Goal: Obtain resource: Obtain resource

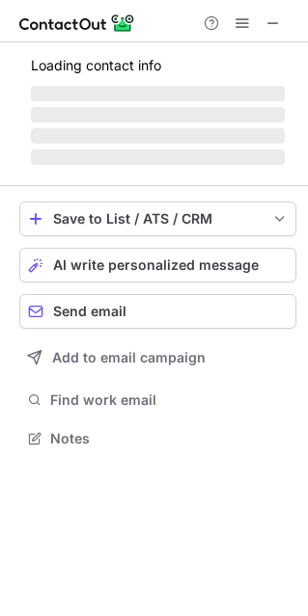
scroll to position [419, 308]
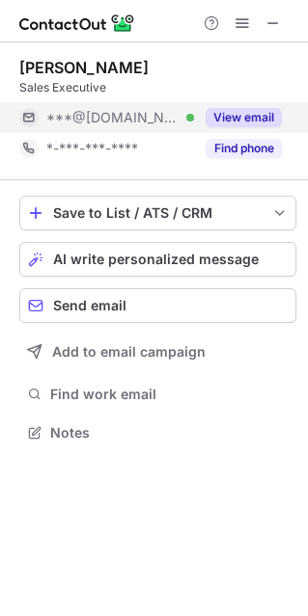
click at [264, 117] on button "View email" at bounding box center [243, 117] width 76 height 19
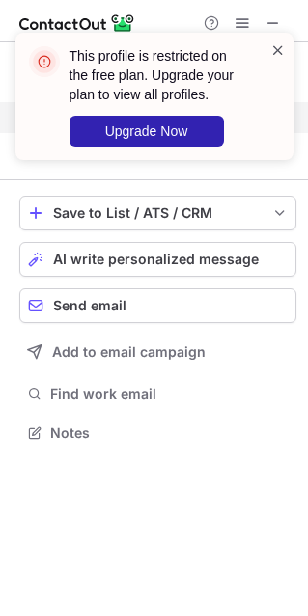
click at [281, 49] on span at bounding box center [277, 50] width 15 height 19
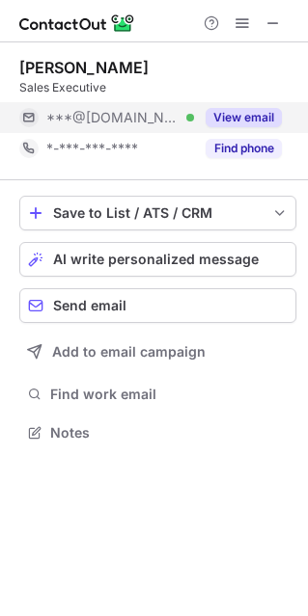
click at [240, 20] on span at bounding box center [241, 22] width 15 height 15
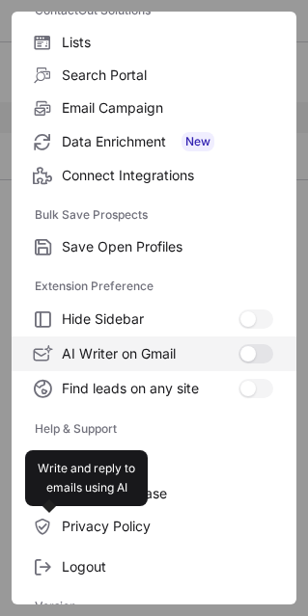
scroll to position [186, 0]
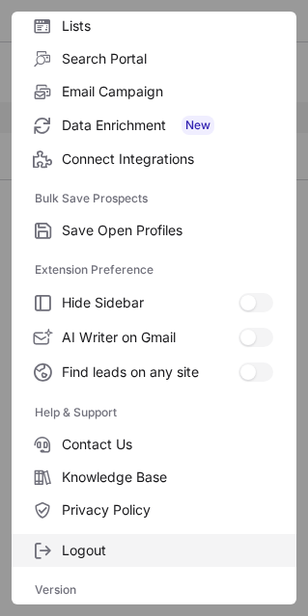
click at [130, 543] on span "Logout" at bounding box center [167, 550] width 211 height 17
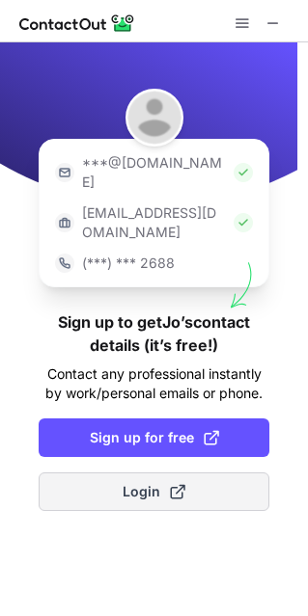
click at [247, 473] on button "Login" at bounding box center [154, 492] width 231 height 39
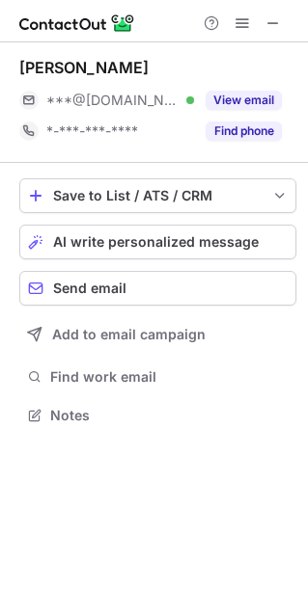
scroll to position [401, 308]
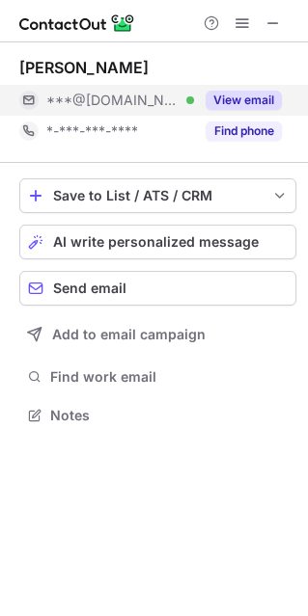
click at [222, 103] on button "View email" at bounding box center [243, 100] width 76 height 19
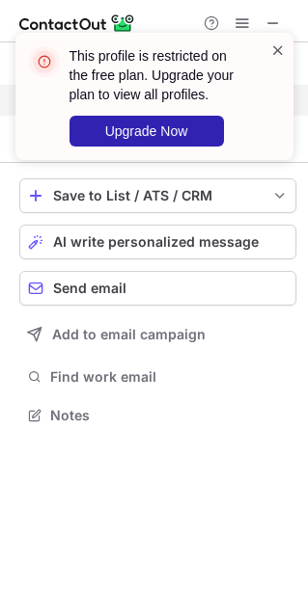
click at [275, 53] on span at bounding box center [277, 50] width 15 height 19
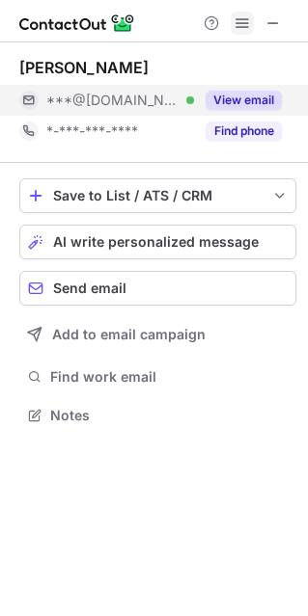
click at [240, 15] on span at bounding box center [241, 22] width 15 height 15
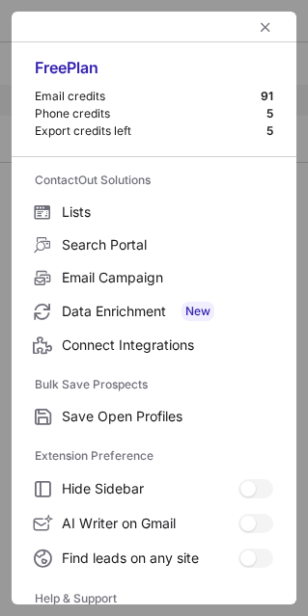
scroll to position [186, 0]
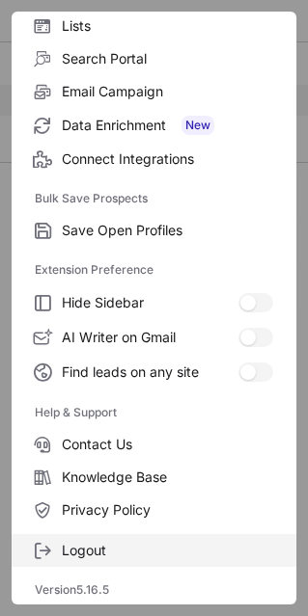
click at [118, 549] on span "Logout" at bounding box center [167, 550] width 211 height 17
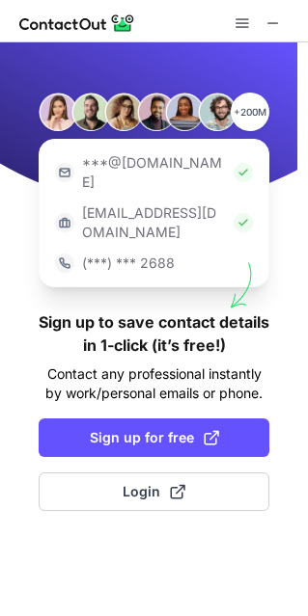
click at [38, 549] on div "+200M ***@gmail.com ***@company.com (***) *** 2688 Sign up to save contact deta…" at bounding box center [154, 329] width 308 height 574
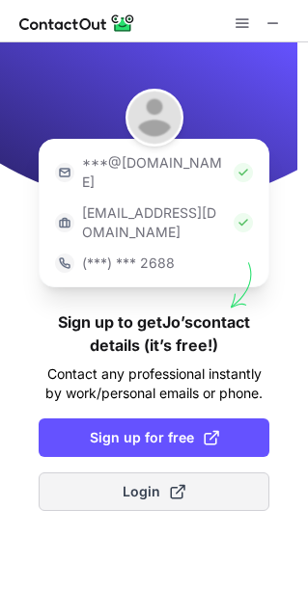
click at [193, 473] on button "Login" at bounding box center [154, 492] width 231 height 39
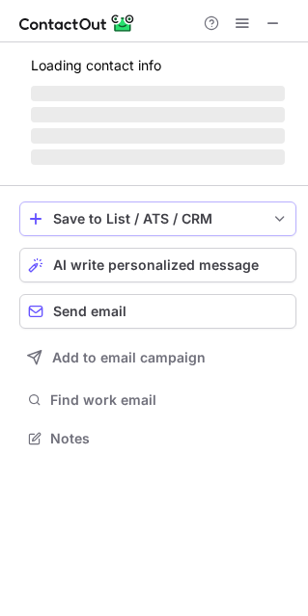
scroll to position [401, 308]
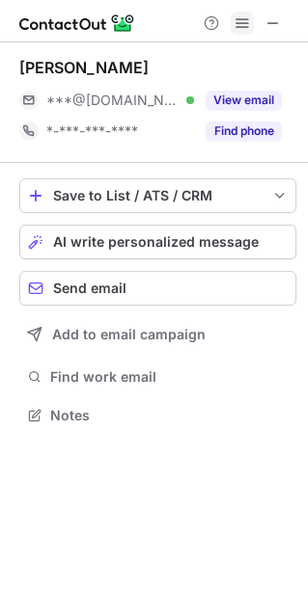
click at [234, 23] on span at bounding box center [241, 22] width 15 height 15
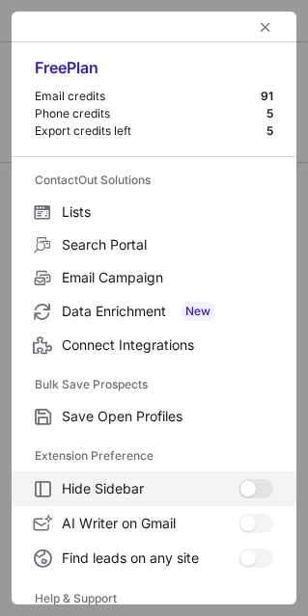
scroll to position [186, 0]
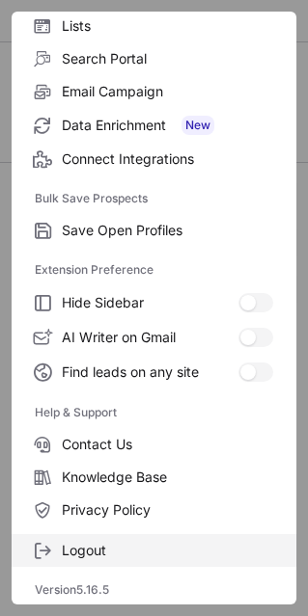
click at [155, 558] on label "Logout" at bounding box center [154, 550] width 285 height 33
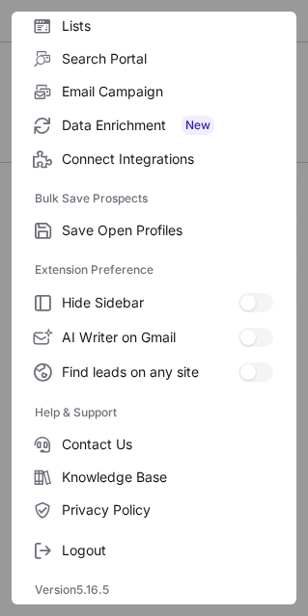
scroll to position [0, 0]
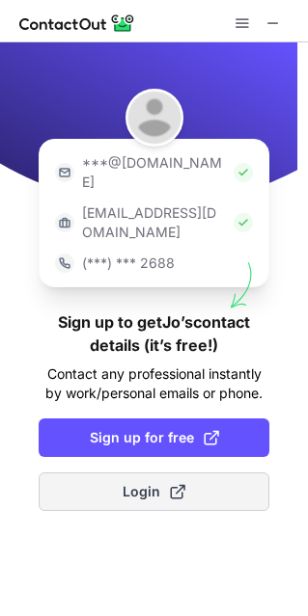
click at [101, 473] on button "Login" at bounding box center [154, 492] width 231 height 39
click at [91, 473] on button "Login" at bounding box center [154, 492] width 231 height 39
click at [115, 473] on button "Login" at bounding box center [154, 492] width 231 height 39
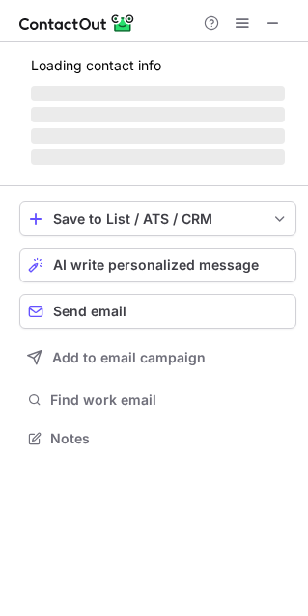
scroll to position [401, 308]
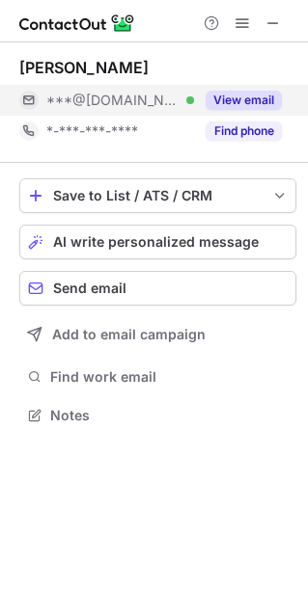
click at [256, 97] on button "View email" at bounding box center [243, 100] width 76 height 19
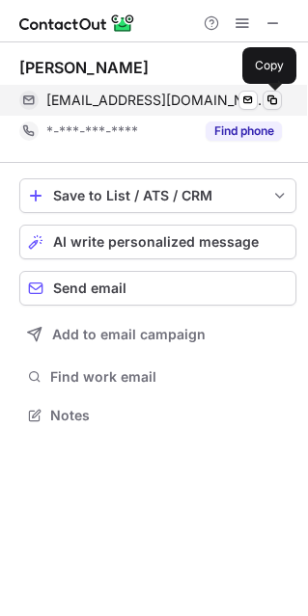
click at [272, 97] on span at bounding box center [271, 100] width 15 height 15
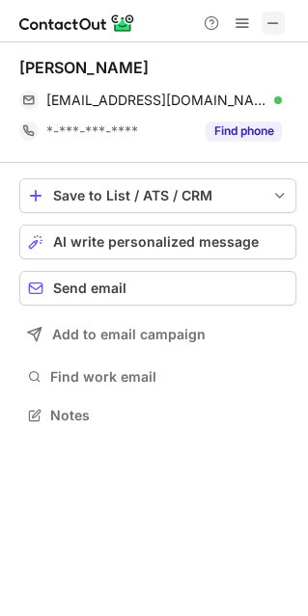
click at [275, 23] on span at bounding box center [272, 22] width 15 height 15
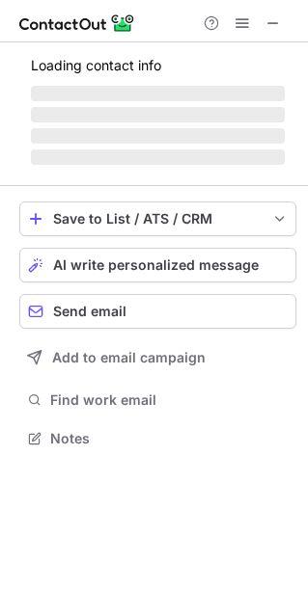
scroll to position [467, 308]
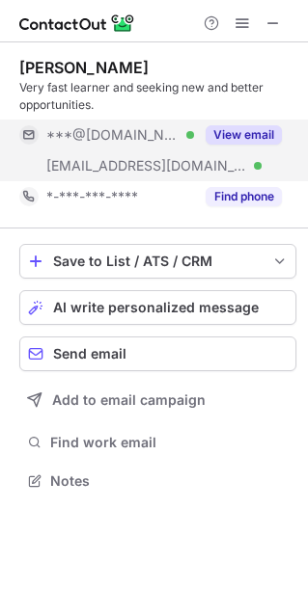
click at [274, 140] on button "View email" at bounding box center [243, 134] width 76 height 19
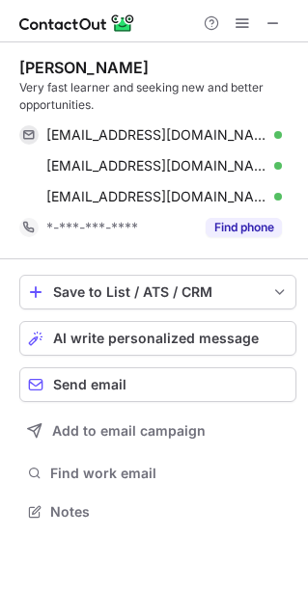
scroll to position [498, 308]
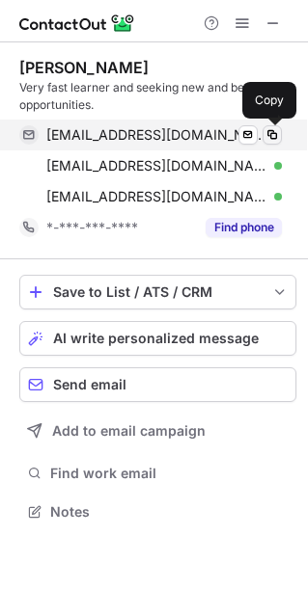
click at [272, 130] on span at bounding box center [271, 134] width 15 height 15
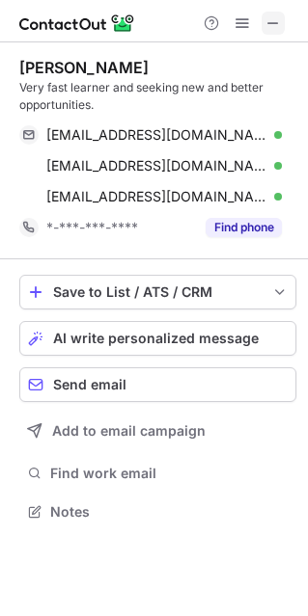
click at [272, 22] on span at bounding box center [272, 22] width 15 height 15
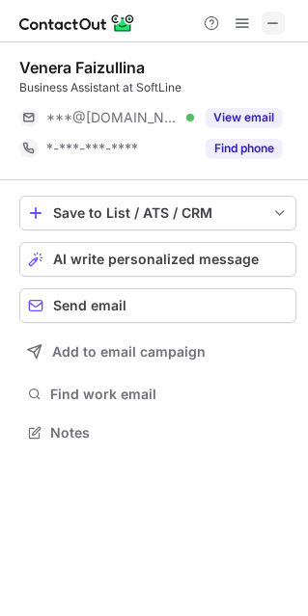
scroll to position [419, 308]
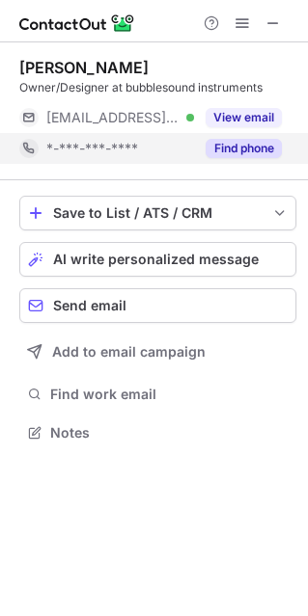
scroll to position [419, 308]
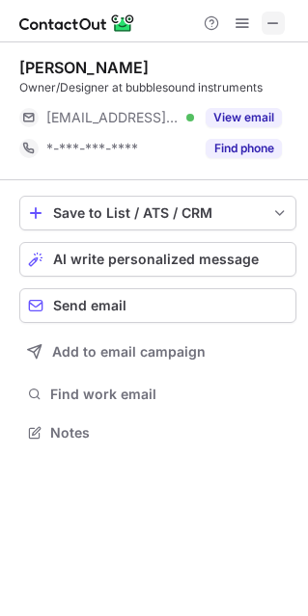
click at [270, 19] on span at bounding box center [272, 22] width 15 height 15
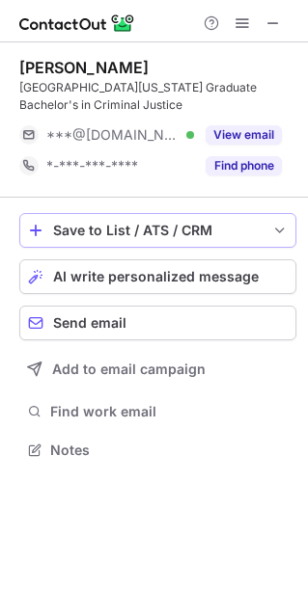
scroll to position [436, 308]
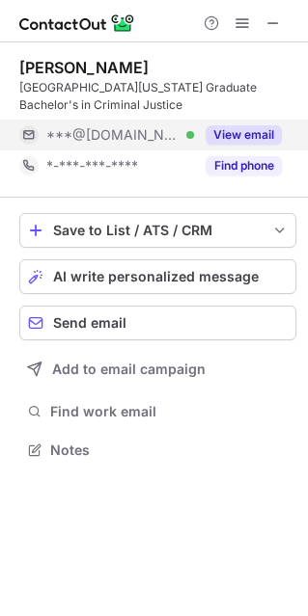
click at [241, 130] on button "View email" at bounding box center [243, 134] width 76 height 19
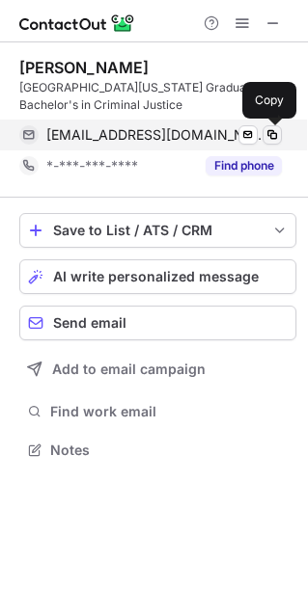
click at [274, 134] on span at bounding box center [271, 134] width 15 height 15
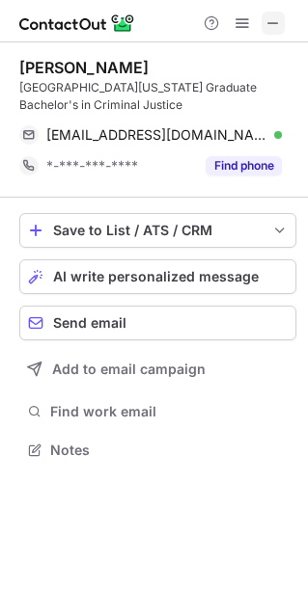
click at [268, 18] on span at bounding box center [272, 22] width 15 height 15
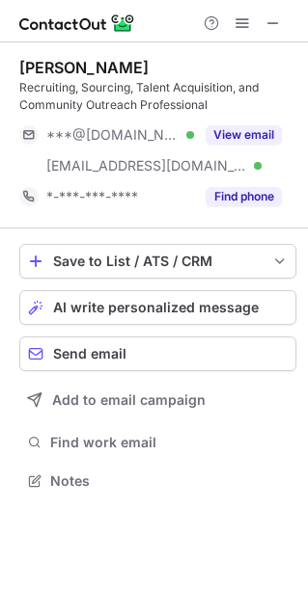
scroll to position [467, 308]
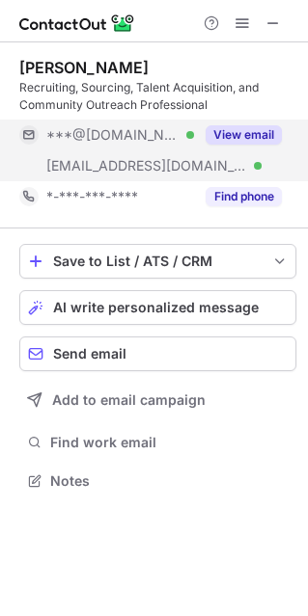
click at [247, 131] on button "View email" at bounding box center [243, 134] width 76 height 19
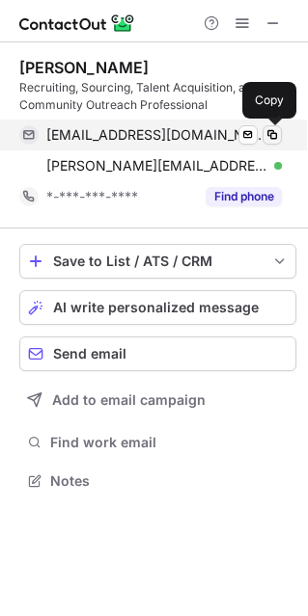
click at [267, 136] on span at bounding box center [271, 134] width 15 height 15
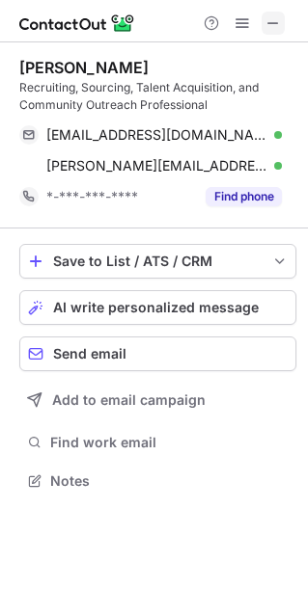
click at [269, 25] on span at bounding box center [272, 22] width 15 height 15
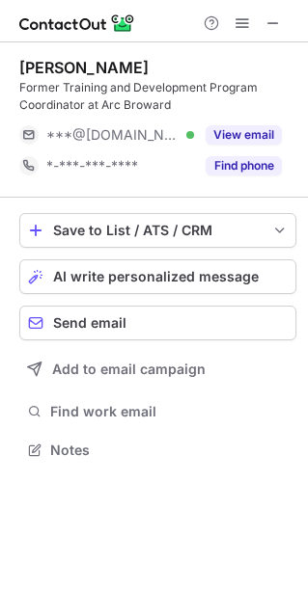
scroll to position [436, 308]
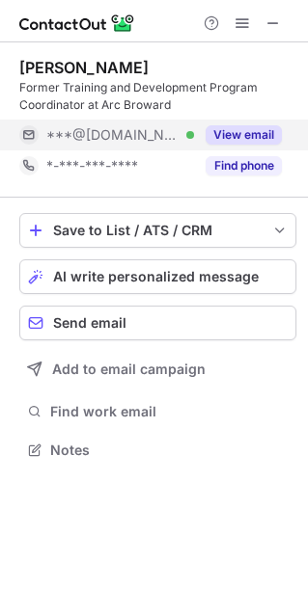
click at [256, 127] on button "View email" at bounding box center [243, 134] width 76 height 19
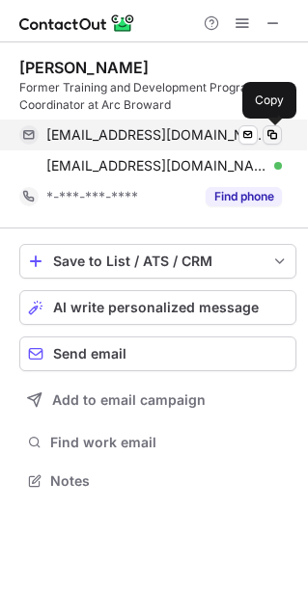
click at [275, 135] on span at bounding box center [271, 134] width 15 height 15
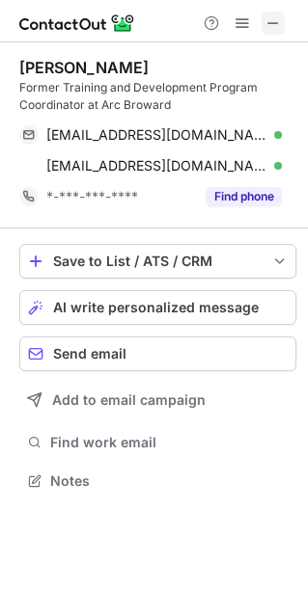
click at [271, 22] on span at bounding box center [272, 22] width 15 height 15
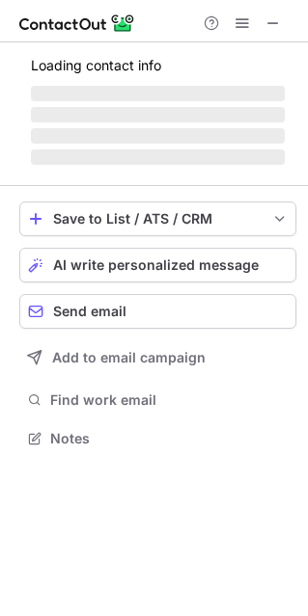
scroll to position [449, 308]
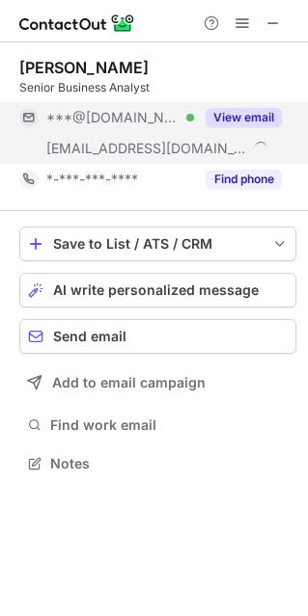
click at [257, 108] on button "View email" at bounding box center [243, 117] width 76 height 19
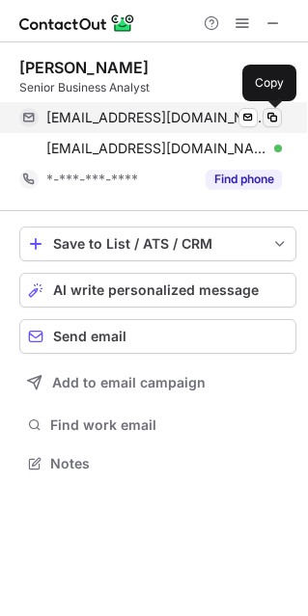
click at [277, 112] on span at bounding box center [271, 117] width 15 height 15
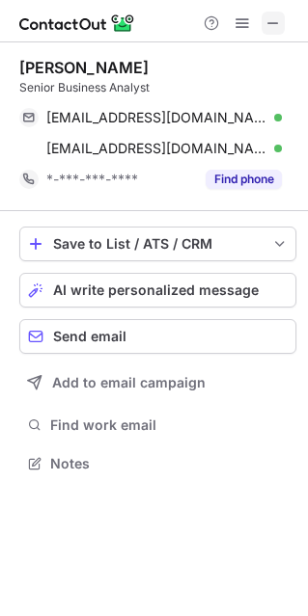
click at [271, 23] on span at bounding box center [272, 22] width 15 height 15
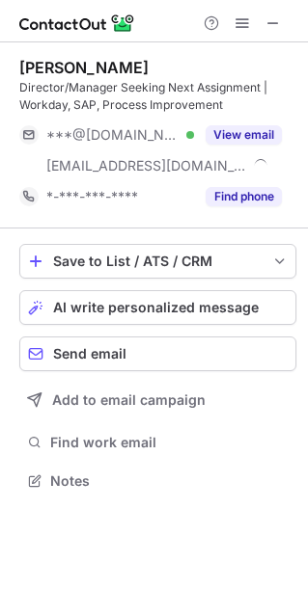
scroll to position [467, 308]
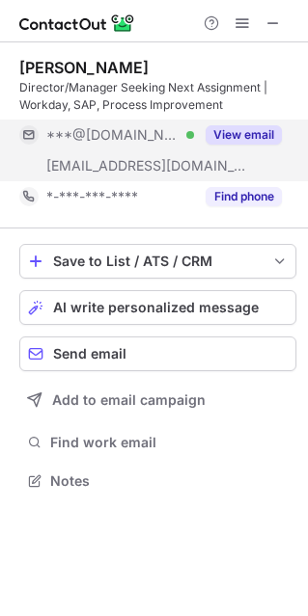
click at [260, 131] on button "View email" at bounding box center [243, 134] width 76 height 19
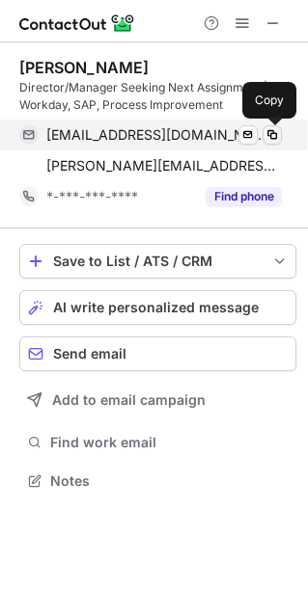
click at [272, 131] on span at bounding box center [271, 134] width 15 height 15
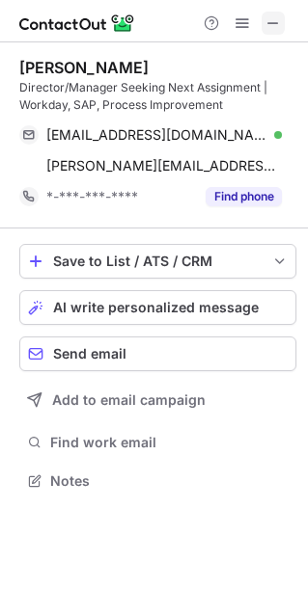
click at [278, 17] on span at bounding box center [272, 22] width 15 height 15
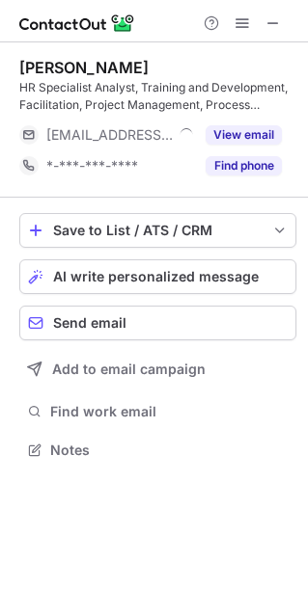
scroll to position [436, 308]
click at [270, 26] on span at bounding box center [272, 22] width 15 height 15
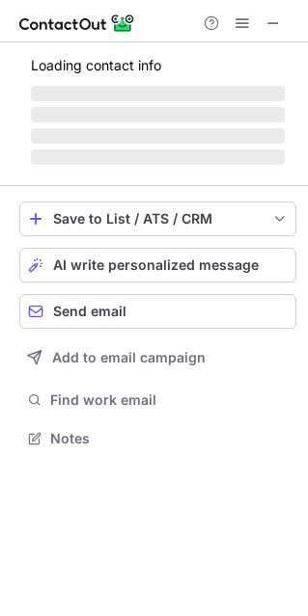
scroll to position [467, 308]
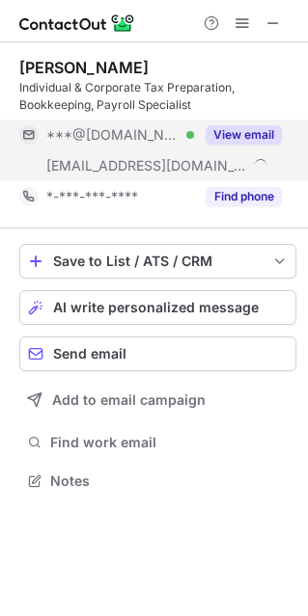
click at [259, 130] on button "View email" at bounding box center [243, 134] width 76 height 19
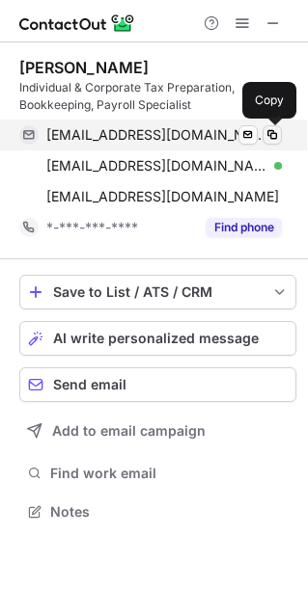
click at [274, 130] on span at bounding box center [271, 134] width 15 height 15
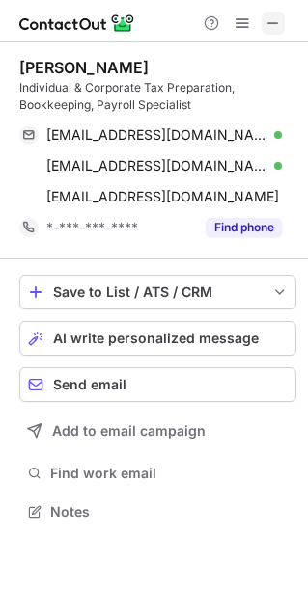
click at [280, 20] on span at bounding box center [272, 22] width 15 height 15
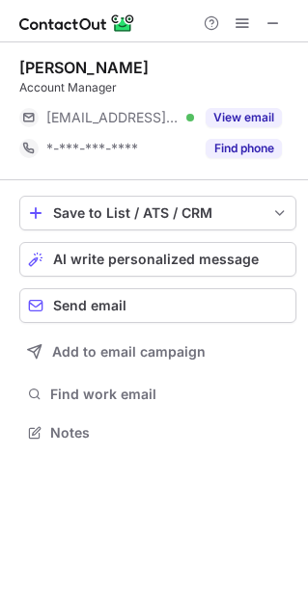
scroll to position [419, 308]
click at [272, 16] on span at bounding box center [272, 22] width 15 height 15
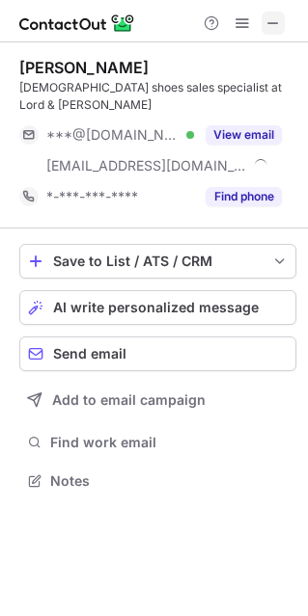
scroll to position [449, 308]
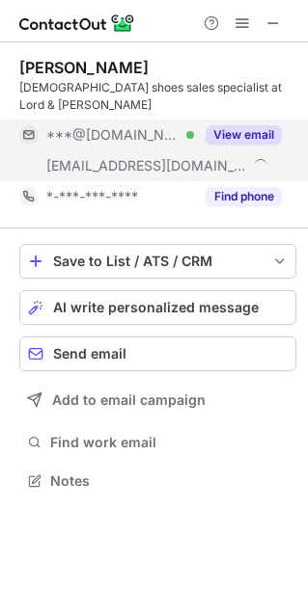
click at [222, 125] on button "View email" at bounding box center [243, 134] width 76 height 19
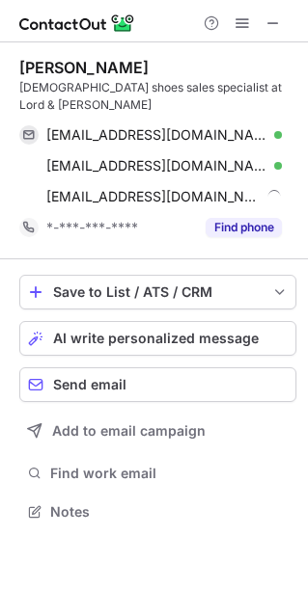
scroll to position [481, 308]
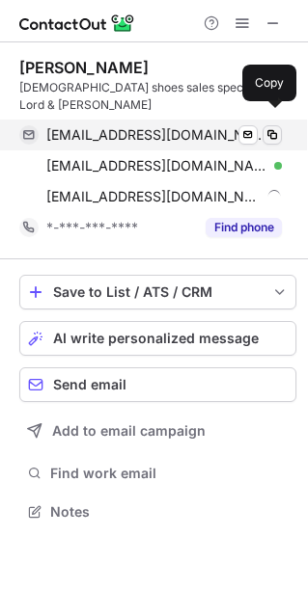
click at [275, 127] on span at bounding box center [271, 134] width 15 height 15
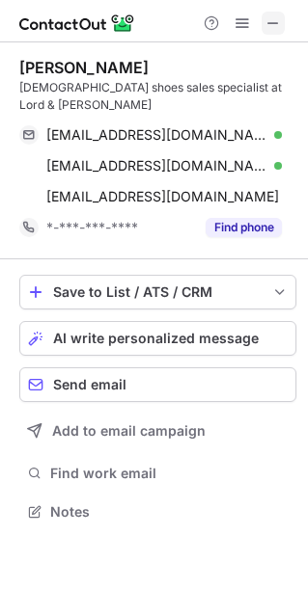
click at [272, 26] on span at bounding box center [272, 22] width 15 height 15
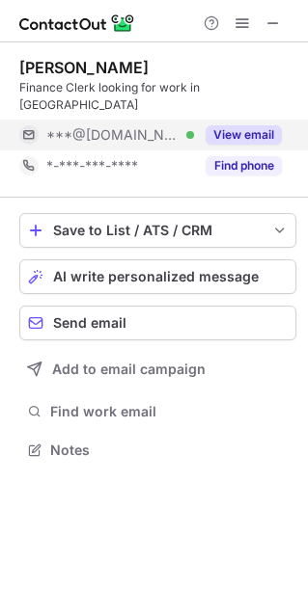
scroll to position [419, 308]
click at [263, 125] on button "View email" at bounding box center [243, 134] width 76 height 19
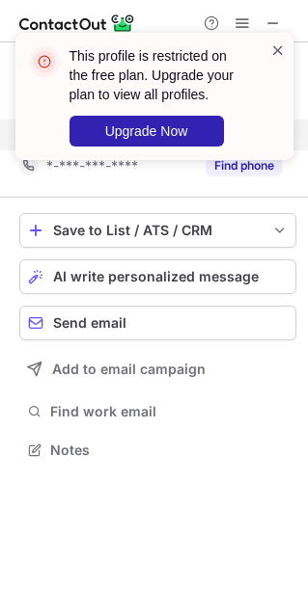
click at [280, 51] on span at bounding box center [277, 50] width 15 height 19
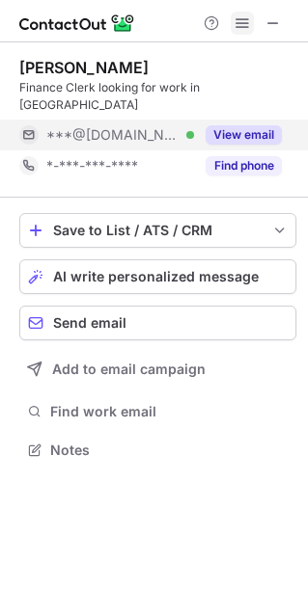
click at [241, 16] on span at bounding box center [241, 22] width 15 height 15
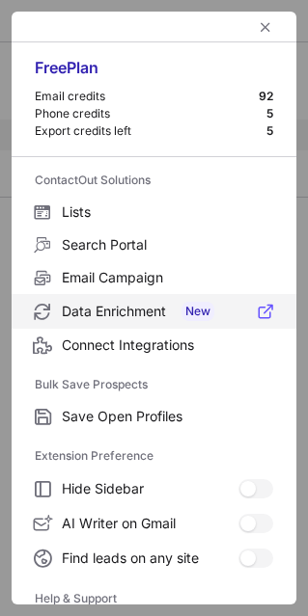
scroll to position [186, 0]
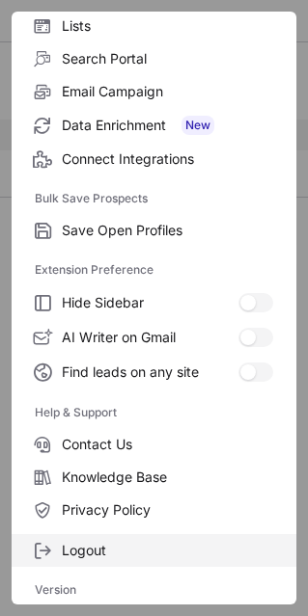
click at [163, 565] on label "Logout" at bounding box center [154, 550] width 285 height 33
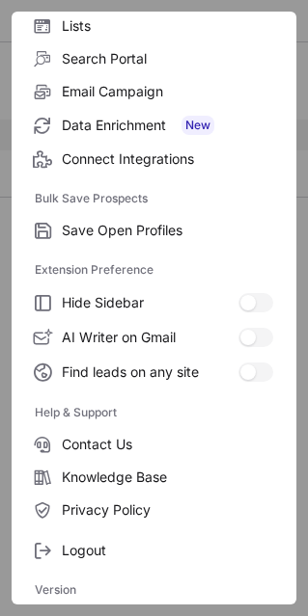
scroll to position [0, 0]
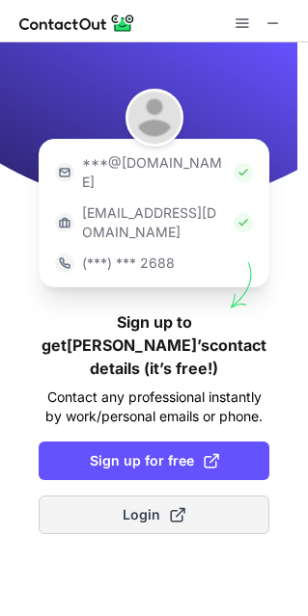
click at [141, 505] on span "Login" at bounding box center [153, 514] width 63 height 19
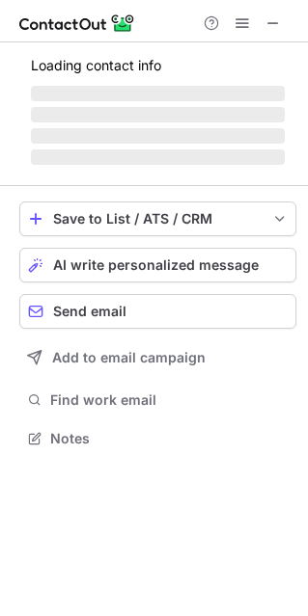
scroll to position [401, 308]
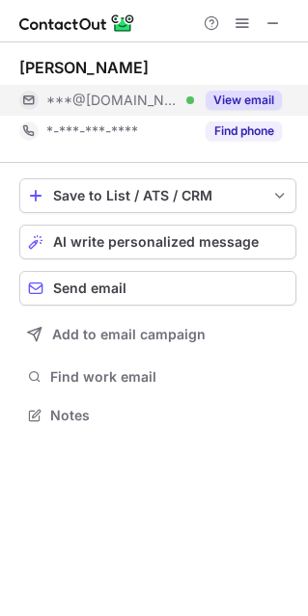
click at [236, 91] on button "View email" at bounding box center [243, 100] width 76 height 19
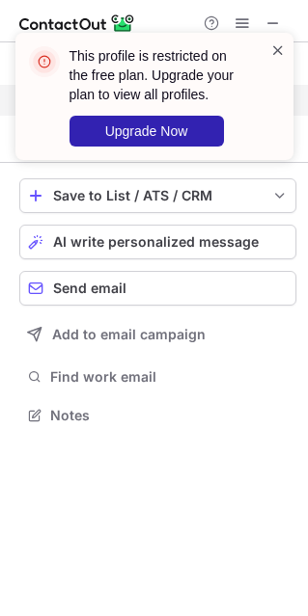
click at [275, 45] on span at bounding box center [277, 50] width 15 height 19
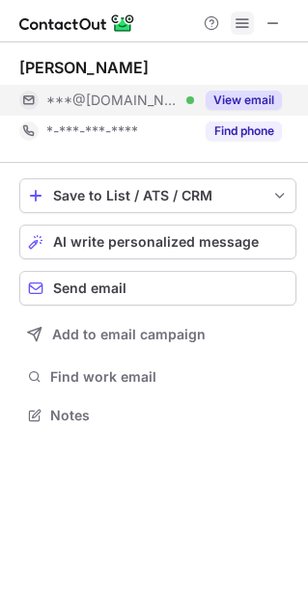
click at [241, 20] on span at bounding box center [241, 22] width 15 height 15
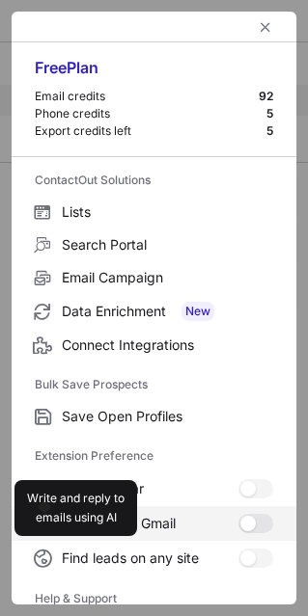
scroll to position [186, 0]
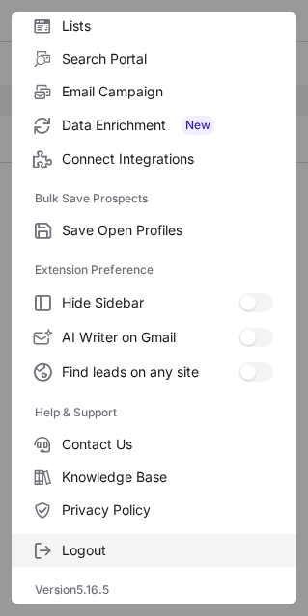
click at [101, 552] on span "Logout" at bounding box center [167, 550] width 211 height 17
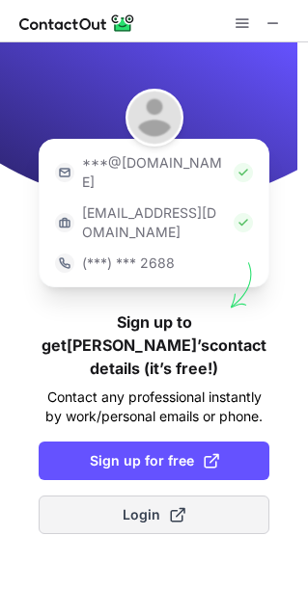
click at [98, 496] on button "Login" at bounding box center [154, 515] width 231 height 39
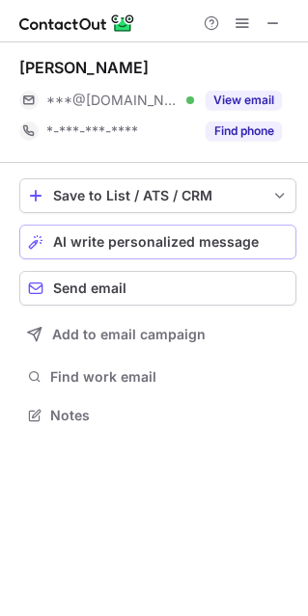
scroll to position [401, 308]
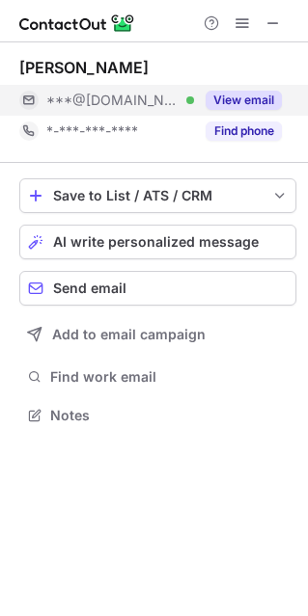
click at [262, 91] on button "View email" at bounding box center [243, 100] width 76 height 19
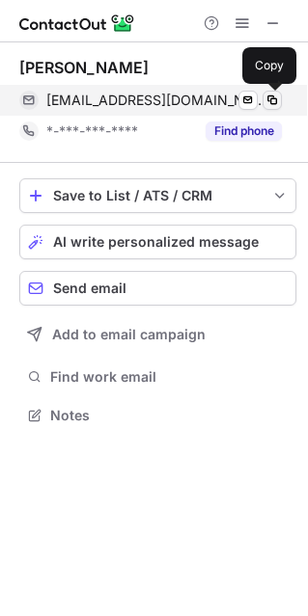
click at [272, 95] on span at bounding box center [271, 100] width 15 height 15
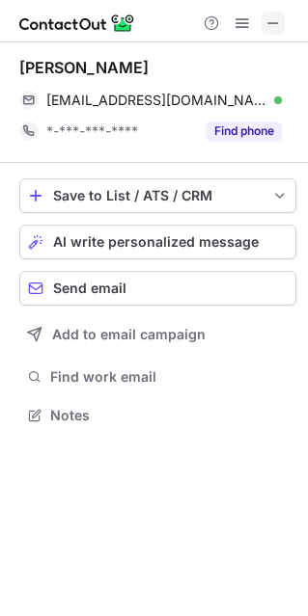
click at [265, 12] on div at bounding box center [154, 21] width 308 height 42
click at [265, 15] on span at bounding box center [272, 22] width 15 height 15
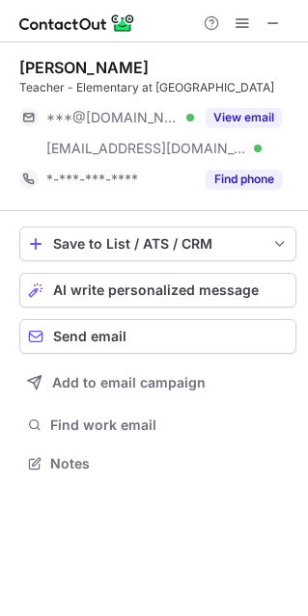
scroll to position [467, 308]
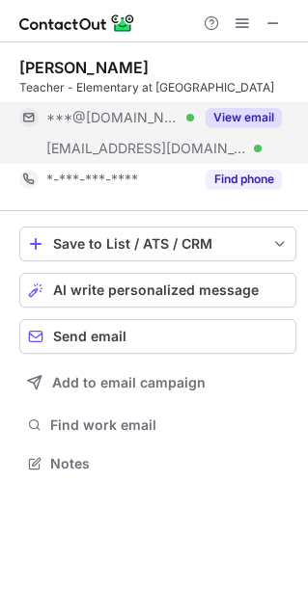
click at [243, 126] on button "View email" at bounding box center [243, 117] width 76 height 19
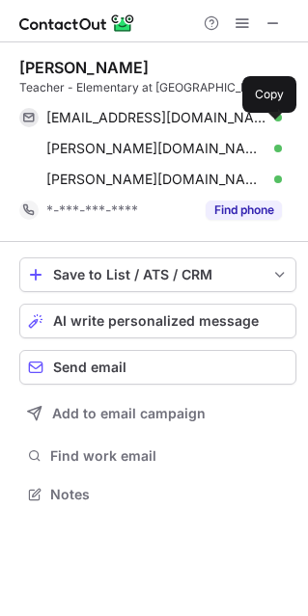
scroll to position [498, 308]
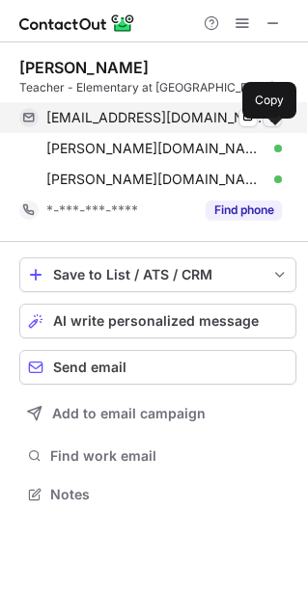
click at [274, 125] on span at bounding box center [271, 117] width 15 height 15
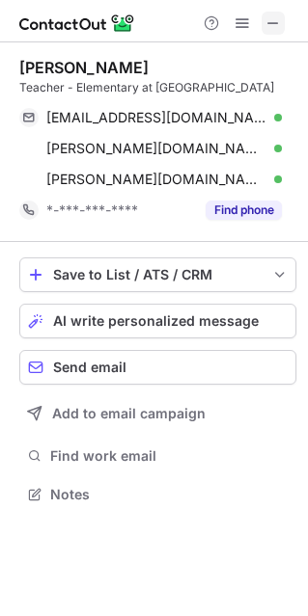
click at [273, 15] on span at bounding box center [272, 22] width 15 height 15
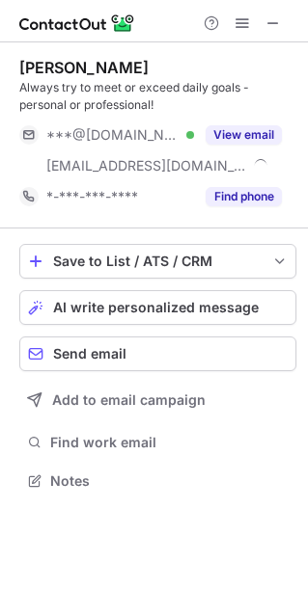
scroll to position [467, 308]
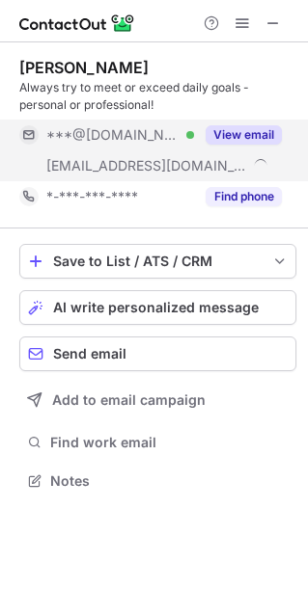
click at [253, 139] on button "View email" at bounding box center [243, 134] width 76 height 19
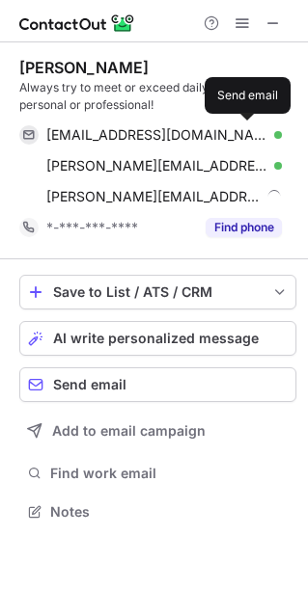
scroll to position [498, 308]
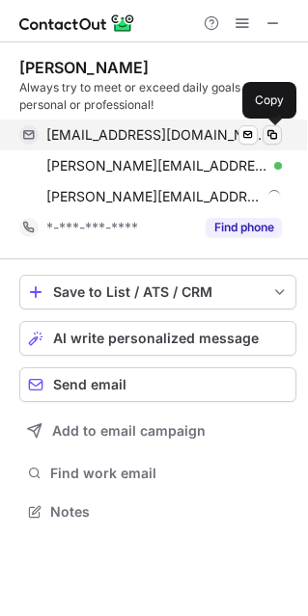
click at [270, 138] on span at bounding box center [271, 134] width 15 height 15
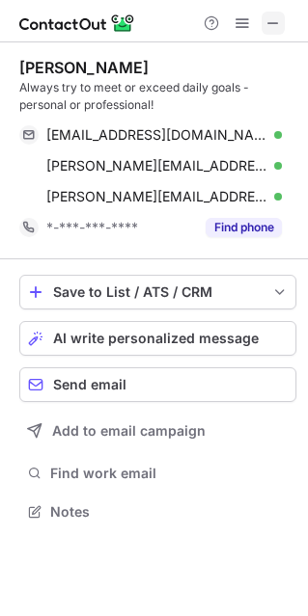
click at [275, 21] on span at bounding box center [272, 22] width 15 height 15
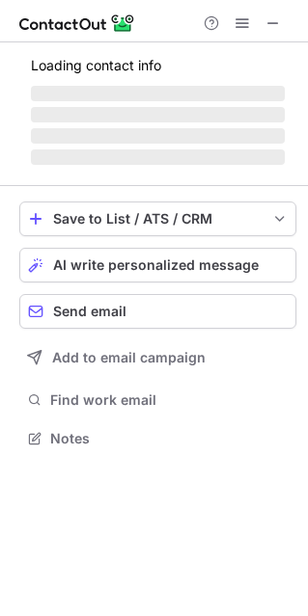
scroll to position [419, 308]
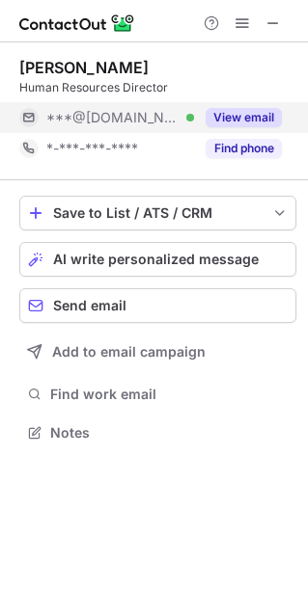
click at [240, 108] on button "View email" at bounding box center [243, 117] width 76 height 19
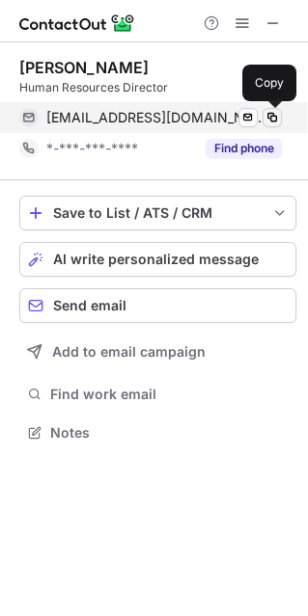
click at [270, 116] on span at bounding box center [271, 117] width 15 height 15
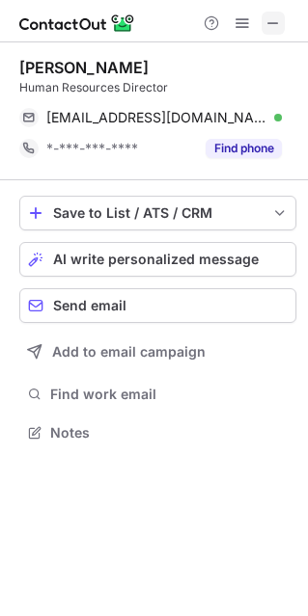
click at [274, 23] on span at bounding box center [272, 22] width 15 height 15
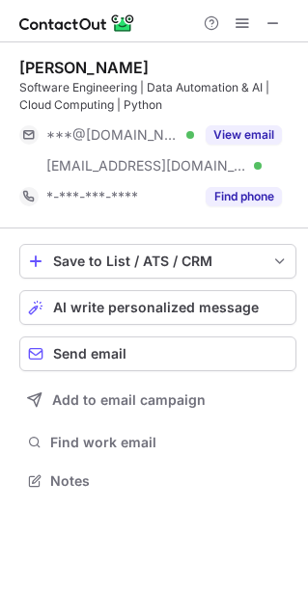
scroll to position [467, 308]
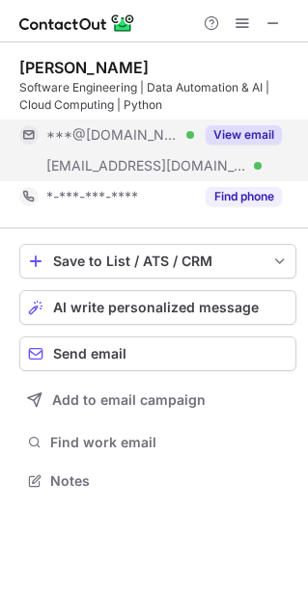
click at [260, 125] on button "View email" at bounding box center [243, 134] width 76 height 19
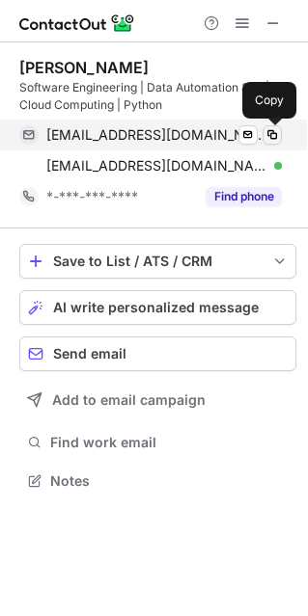
click at [275, 136] on span at bounding box center [271, 134] width 15 height 15
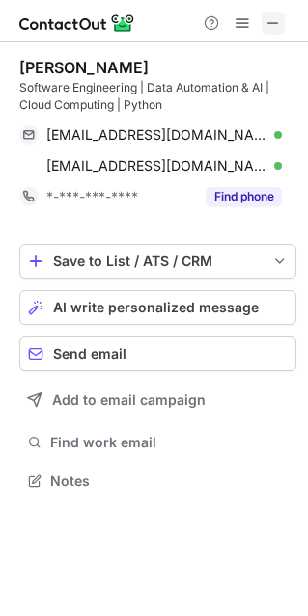
click at [274, 21] on span at bounding box center [272, 22] width 15 height 15
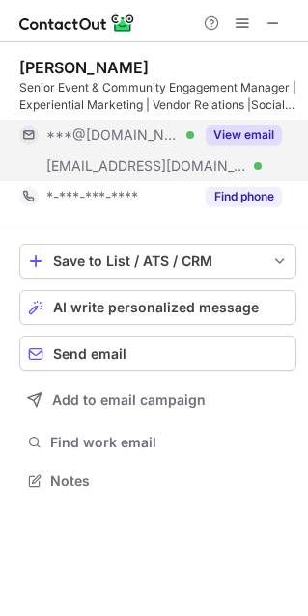
click at [256, 137] on button "View email" at bounding box center [243, 134] width 76 height 19
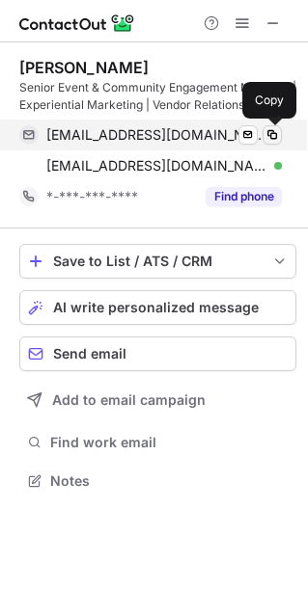
click at [273, 129] on span at bounding box center [271, 134] width 15 height 15
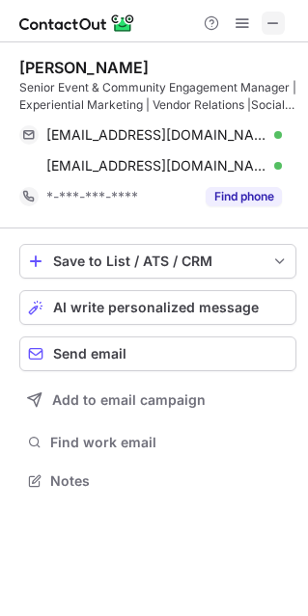
click at [271, 22] on span at bounding box center [272, 22] width 15 height 15
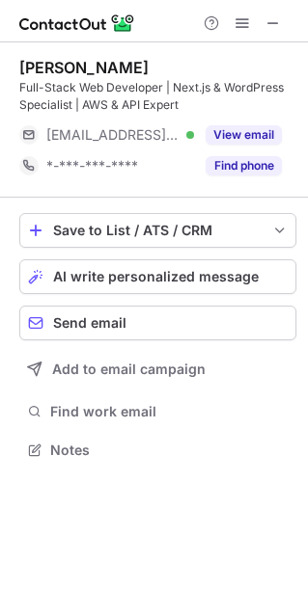
scroll to position [436, 308]
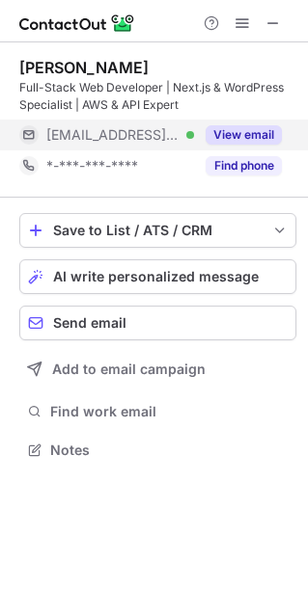
click at [263, 137] on button "View email" at bounding box center [243, 134] width 76 height 19
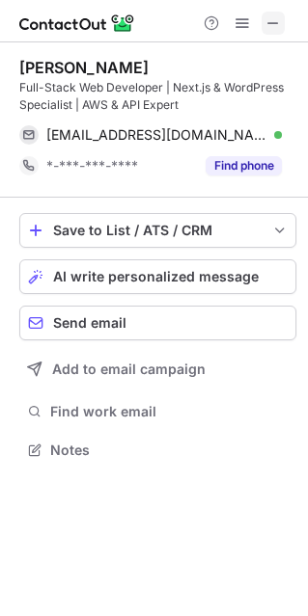
click at [275, 21] on span at bounding box center [272, 22] width 15 height 15
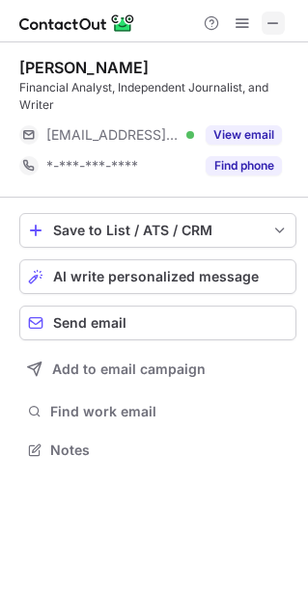
click at [280, 20] on span at bounding box center [272, 22] width 15 height 15
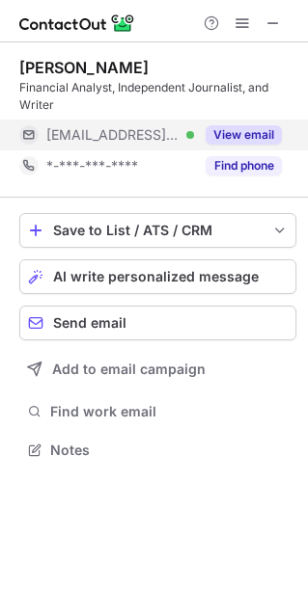
click at [235, 137] on button "View email" at bounding box center [243, 134] width 76 height 19
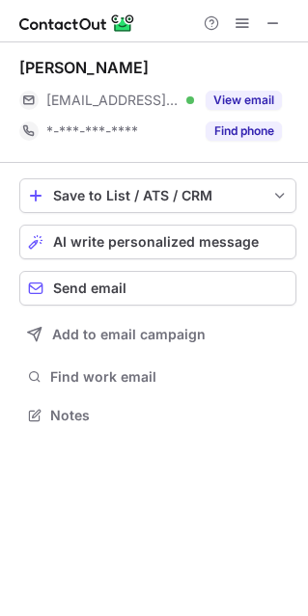
scroll to position [401, 308]
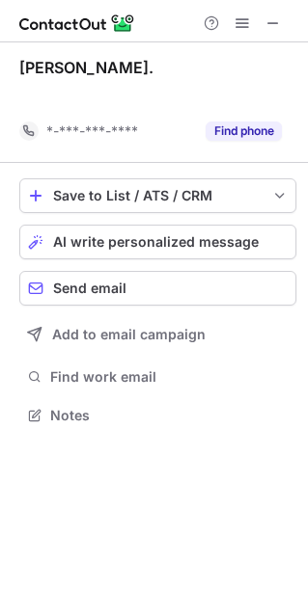
scroll to position [370, 308]
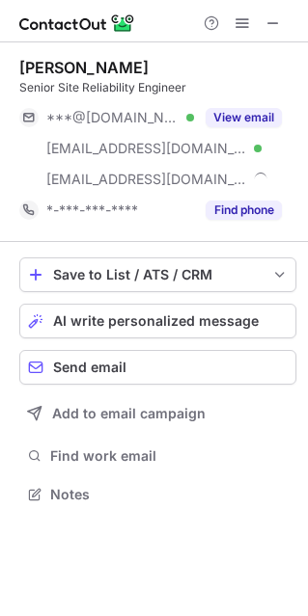
scroll to position [481, 308]
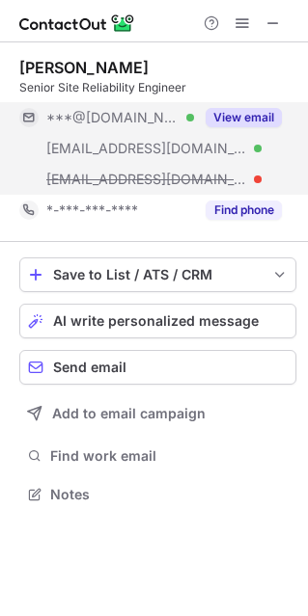
click at [247, 115] on button "View email" at bounding box center [243, 117] width 76 height 19
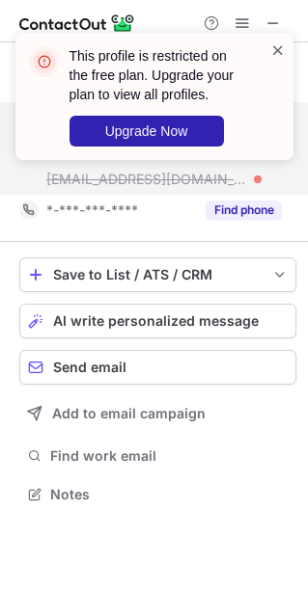
click at [279, 45] on span at bounding box center [277, 50] width 15 height 19
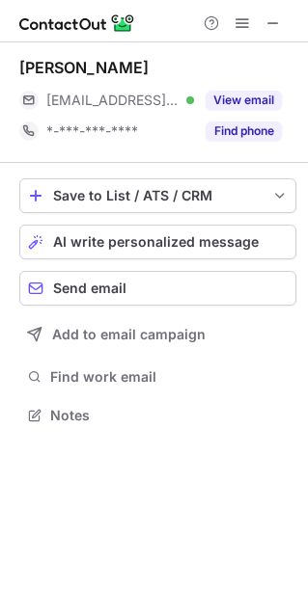
scroll to position [401, 308]
click at [272, 22] on span at bounding box center [272, 22] width 15 height 15
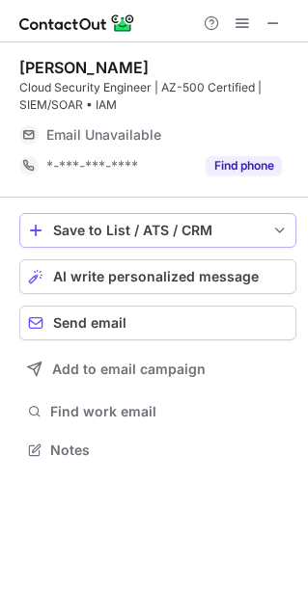
scroll to position [436, 308]
click at [276, 16] on span at bounding box center [272, 22] width 15 height 15
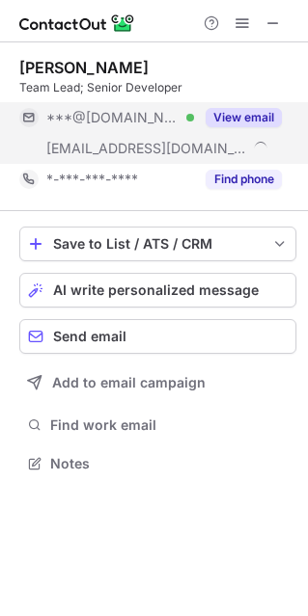
scroll to position [449, 308]
click at [223, 121] on button "View email" at bounding box center [243, 117] width 76 height 19
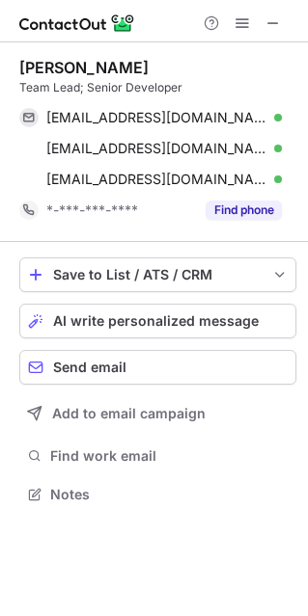
scroll to position [481, 308]
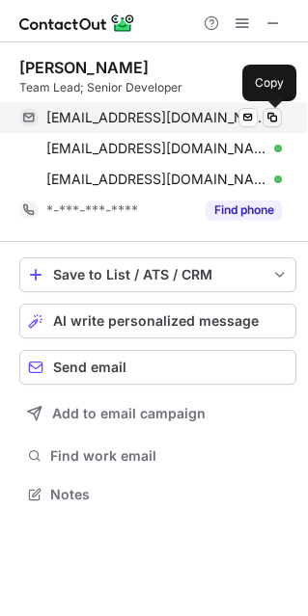
click at [268, 113] on span at bounding box center [271, 117] width 15 height 15
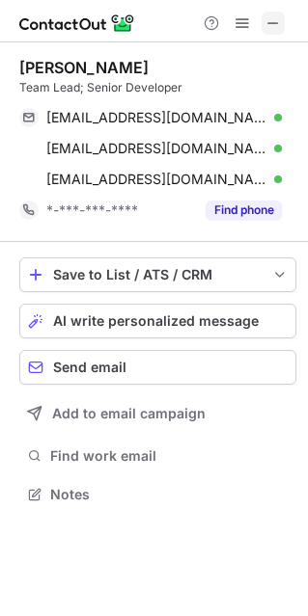
click at [270, 16] on span at bounding box center [272, 22] width 15 height 15
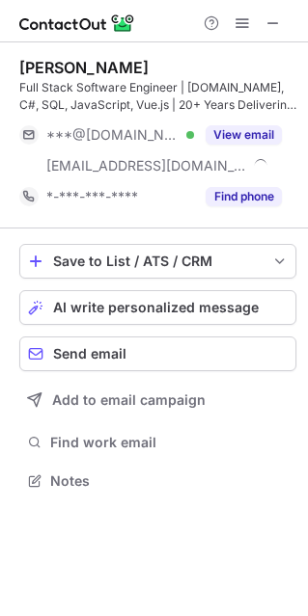
scroll to position [467, 308]
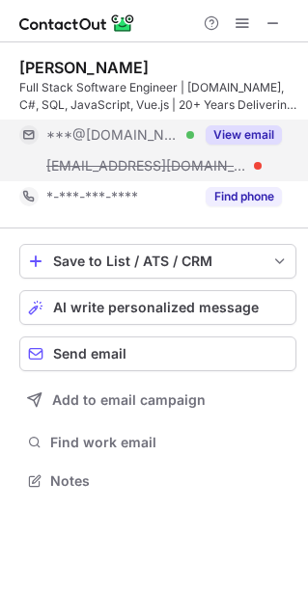
click at [260, 132] on button "View email" at bounding box center [243, 134] width 76 height 19
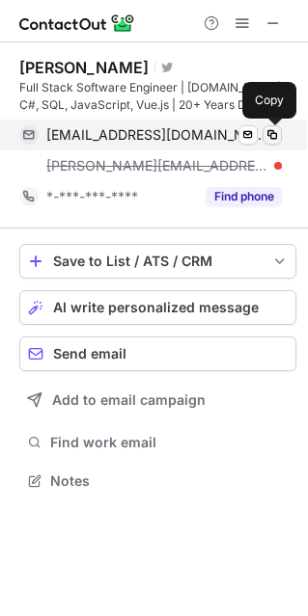
click at [268, 132] on span at bounding box center [271, 134] width 15 height 15
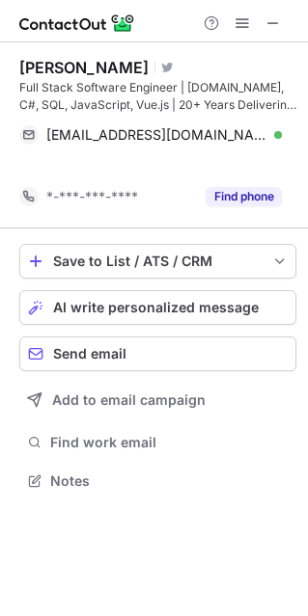
scroll to position [10, 10]
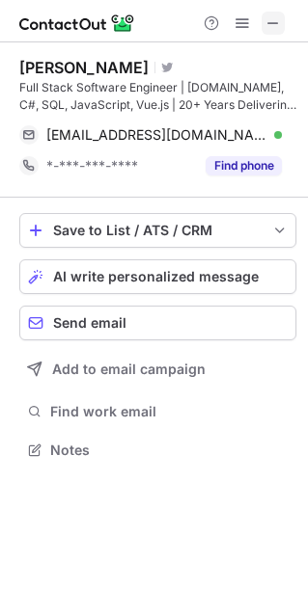
click at [276, 19] on span at bounding box center [272, 22] width 15 height 15
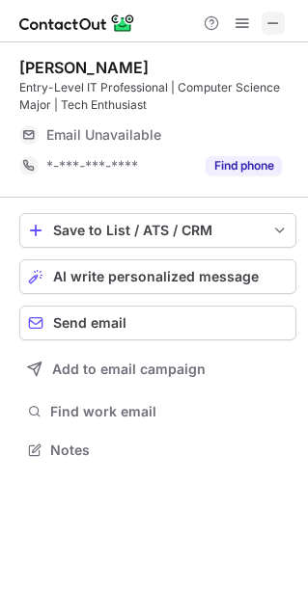
scroll to position [436, 308]
click at [270, 15] on span at bounding box center [272, 22] width 15 height 15
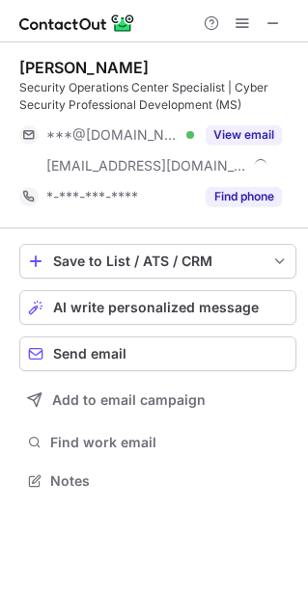
scroll to position [467, 308]
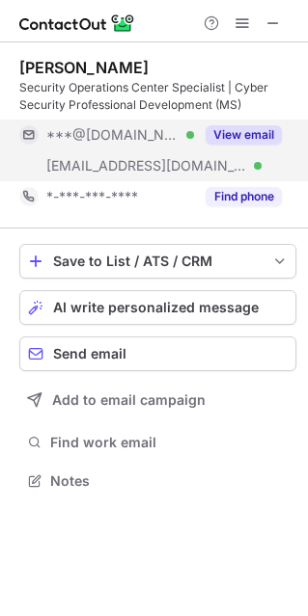
click at [256, 130] on button "View email" at bounding box center [243, 134] width 76 height 19
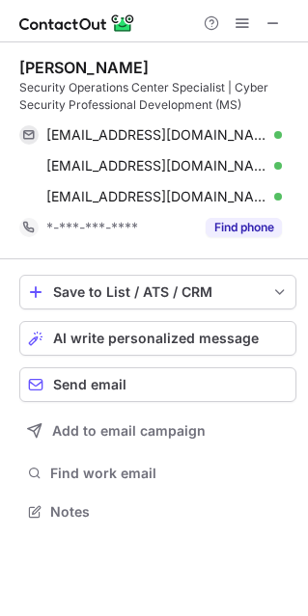
scroll to position [498, 308]
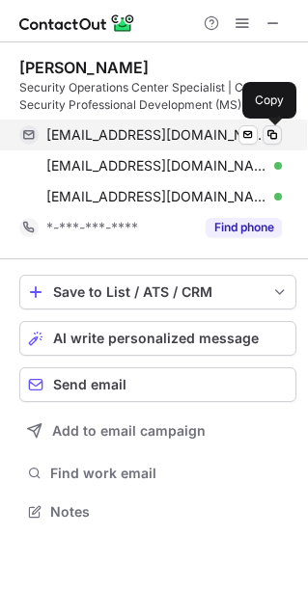
click at [275, 134] on span at bounding box center [271, 134] width 15 height 15
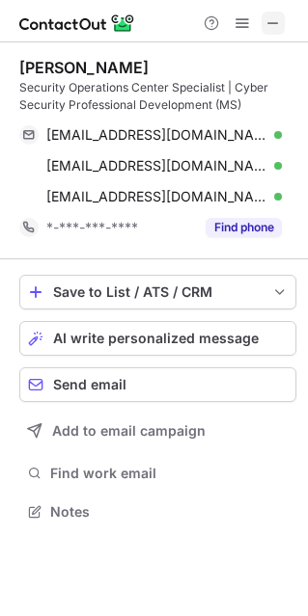
click at [279, 23] on span at bounding box center [272, 22] width 15 height 15
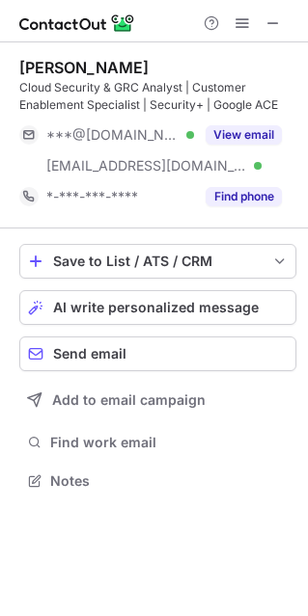
scroll to position [467, 308]
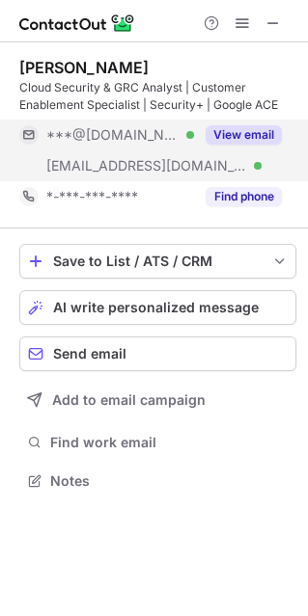
click at [250, 127] on button "View email" at bounding box center [243, 134] width 76 height 19
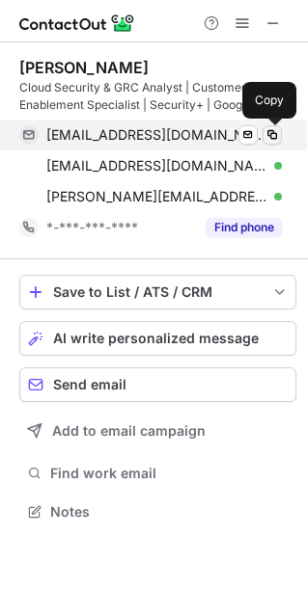
click at [273, 129] on span at bounding box center [271, 134] width 15 height 15
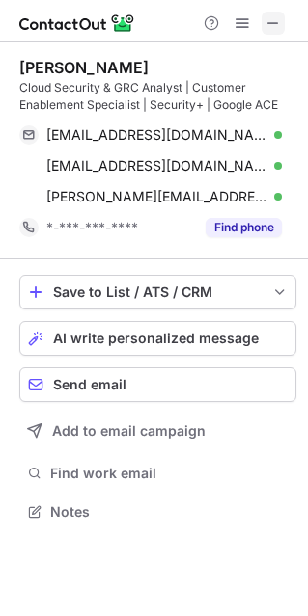
click at [270, 17] on span at bounding box center [272, 22] width 15 height 15
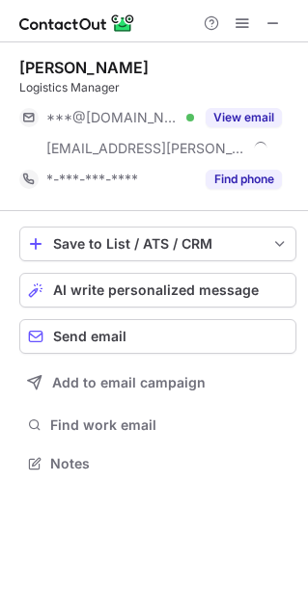
scroll to position [449, 308]
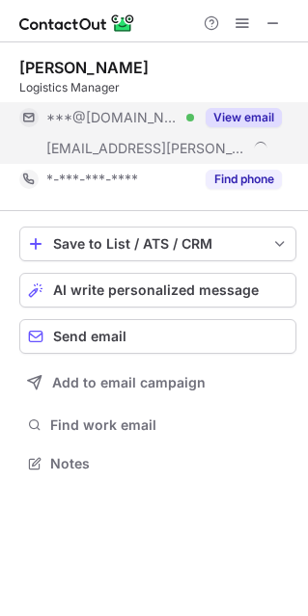
click at [257, 114] on button "View email" at bounding box center [243, 117] width 76 height 19
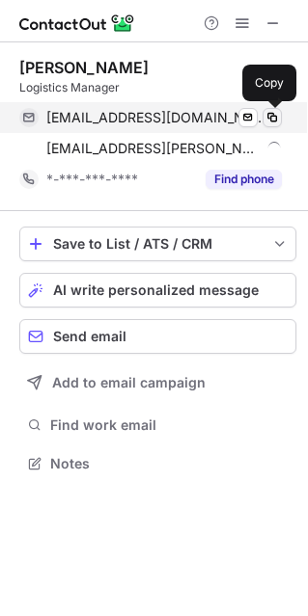
click at [270, 116] on span at bounding box center [271, 117] width 15 height 15
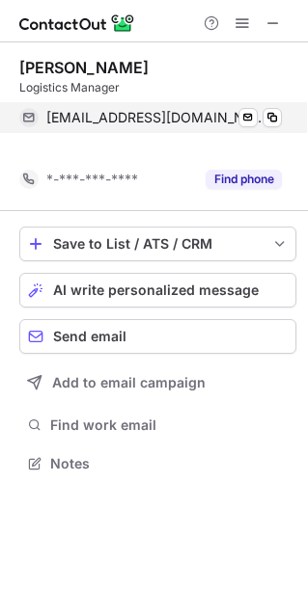
scroll to position [419, 308]
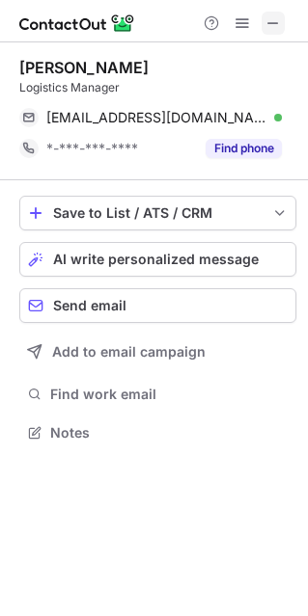
click at [270, 22] on span at bounding box center [272, 22] width 15 height 15
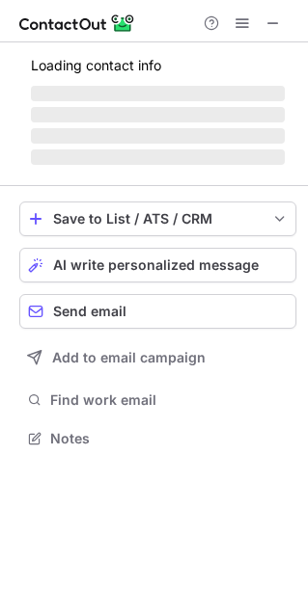
scroll to position [467, 308]
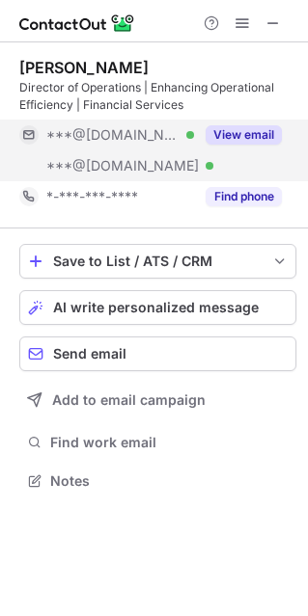
click at [247, 127] on button "View email" at bounding box center [243, 134] width 76 height 19
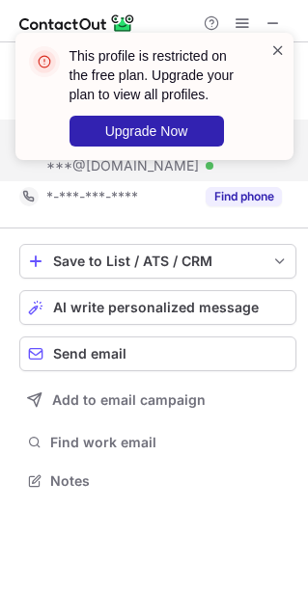
click at [283, 47] on span at bounding box center [277, 50] width 15 height 19
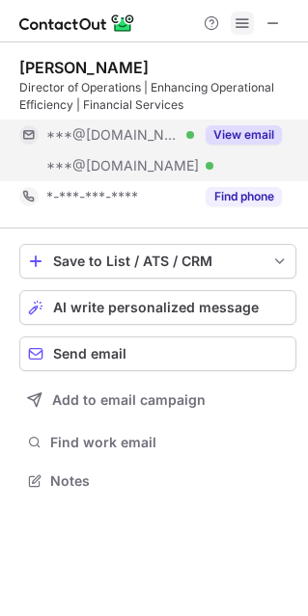
click at [237, 19] on span at bounding box center [241, 22] width 15 height 15
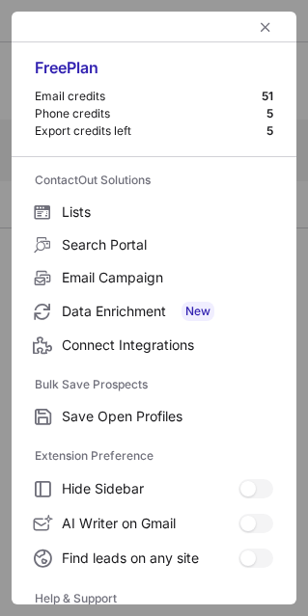
scroll to position [186, 0]
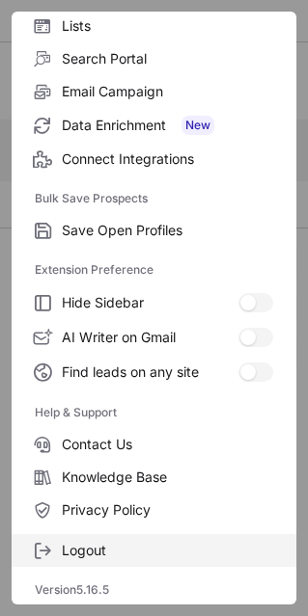
click at [130, 544] on span "Logout" at bounding box center [167, 550] width 211 height 17
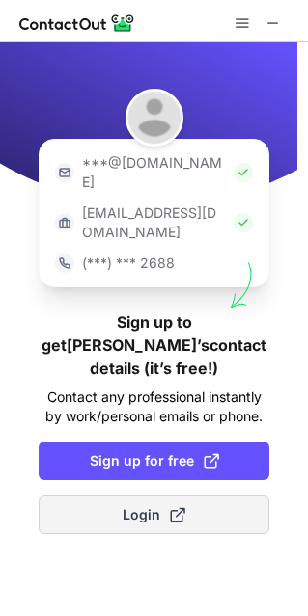
click at [113, 496] on button "Login" at bounding box center [154, 515] width 231 height 39
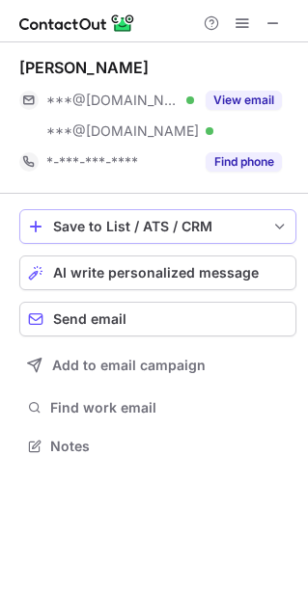
scroll to position [433, 308]
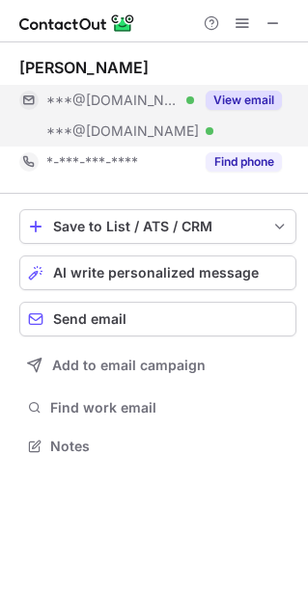
click at [228, 103] on button "View email" at bounding box center [243, 100] width 76 height 19
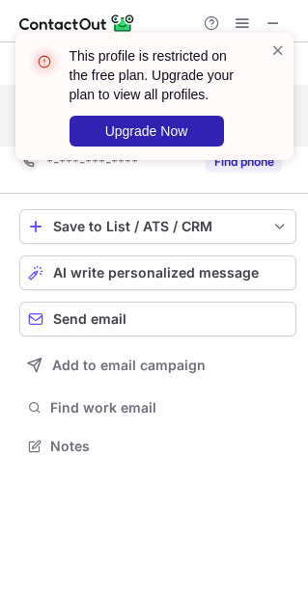
click at [242, 14] on div "This profile is restricted on the free plan. Upgrade your plan to view all prof…" at bounding box center [154, 104] width 309 height 181
click at [277, 43] on span at bounding box center [277, 50] width 15 height 19
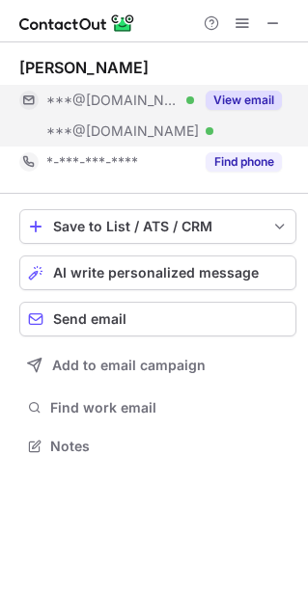
click at [235, 15] on span at bounding box center [241, 22] width 15 height 15
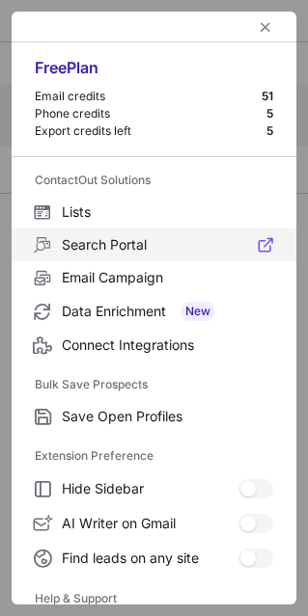
scroll to position [186, 0]
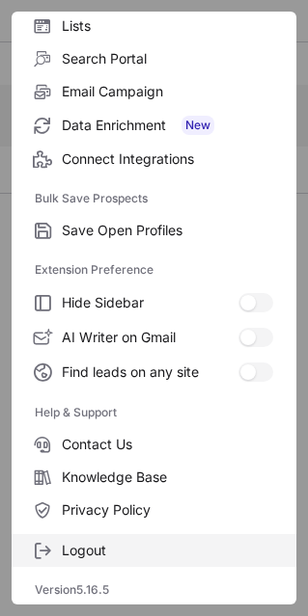
click at [166, 550] on span "Logout" at bounding box center [167, 550] width 211 height 17
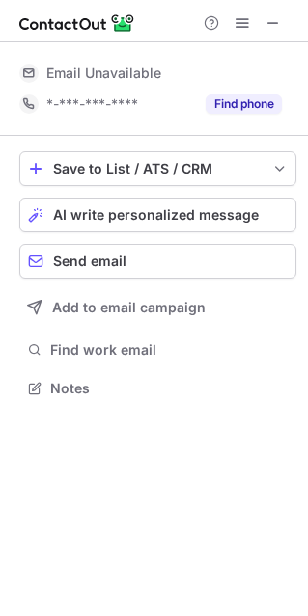
scroll to position [0, 0]
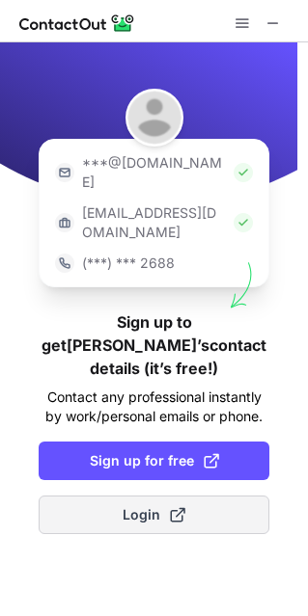
click at [117, 496] on button "Login" at bounding box center [154, 515] width 231 height 39
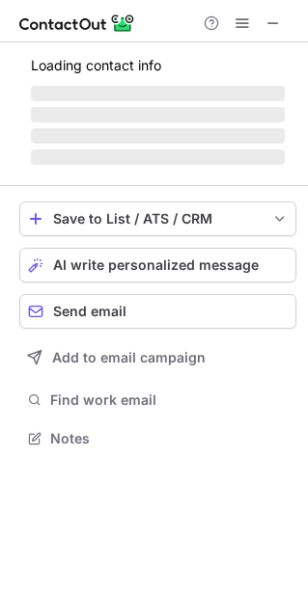
scroll to position [433, 308]
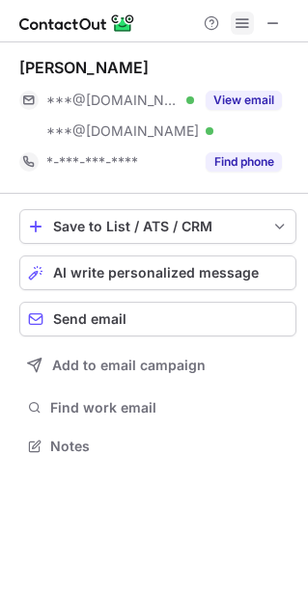
click at [240, 24] on span at bounding box center [241, 22] width 15 height 15
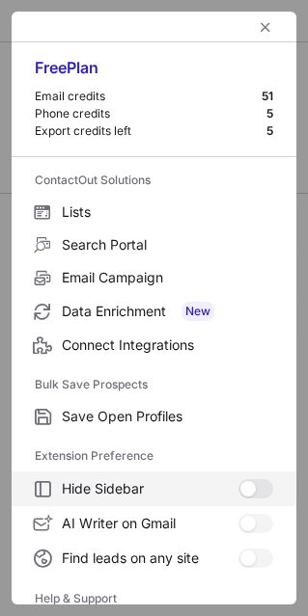
scroll to position [186, 0]
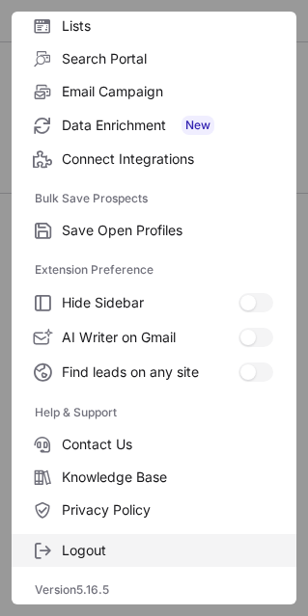
click at [145, 557] on span "Logout" at bounding box center [167, 550] width 211 height 17
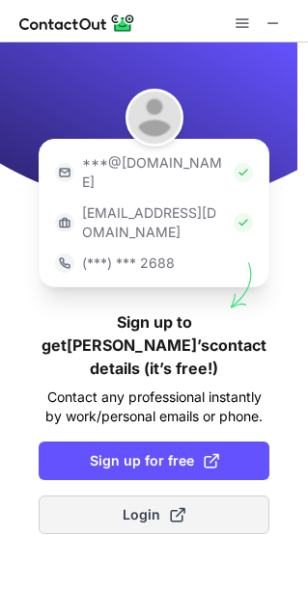
click at [83, 496] on button "Login" at bounding box center [154, 515] width 231 height 39
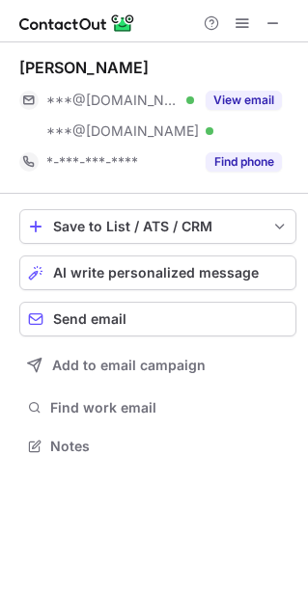
scroll to position [433, 308]
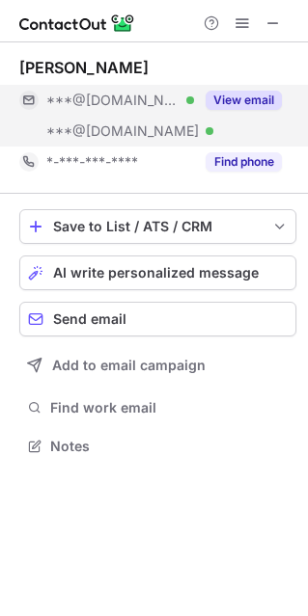
click at [228, 101] on button "View email" at bounding box center [243, 100] width 76 height 19
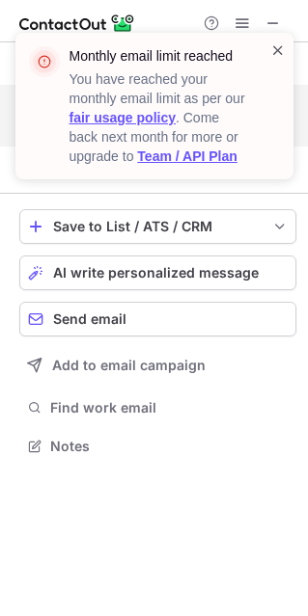
click at [280, 45] on span at bounding box center [277, 50] width 15 height 19
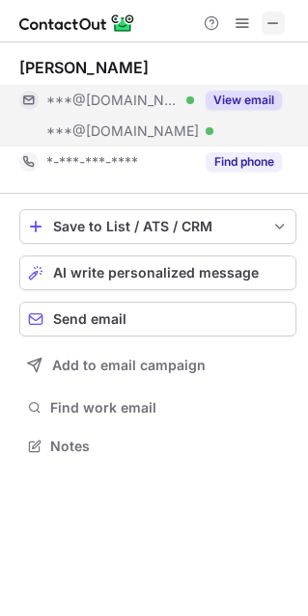
click at [275, 15] on span at bounding box center [272, 22] width 15 height 15
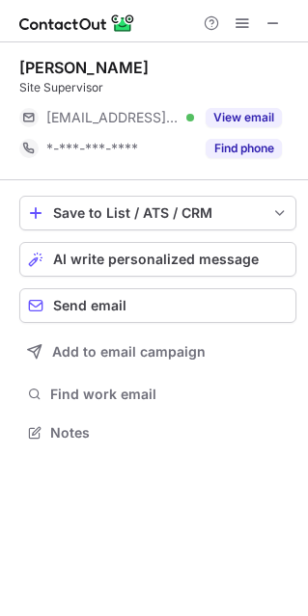
scroll to position [419, 308]
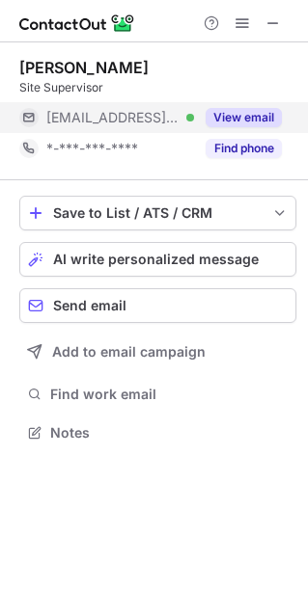
click at [251, 111] on button "View email" at bounding box center [243, 117] width 76 height 19
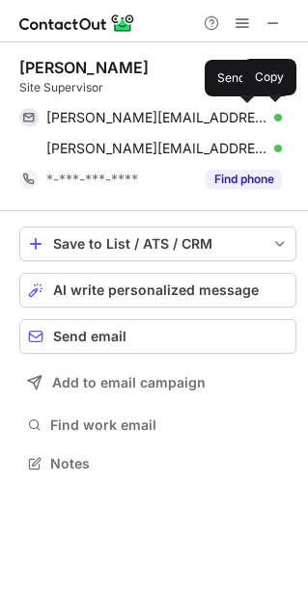
scroll to position [449, 308]
